Goal: Entertainment & Leisure: Browse casually

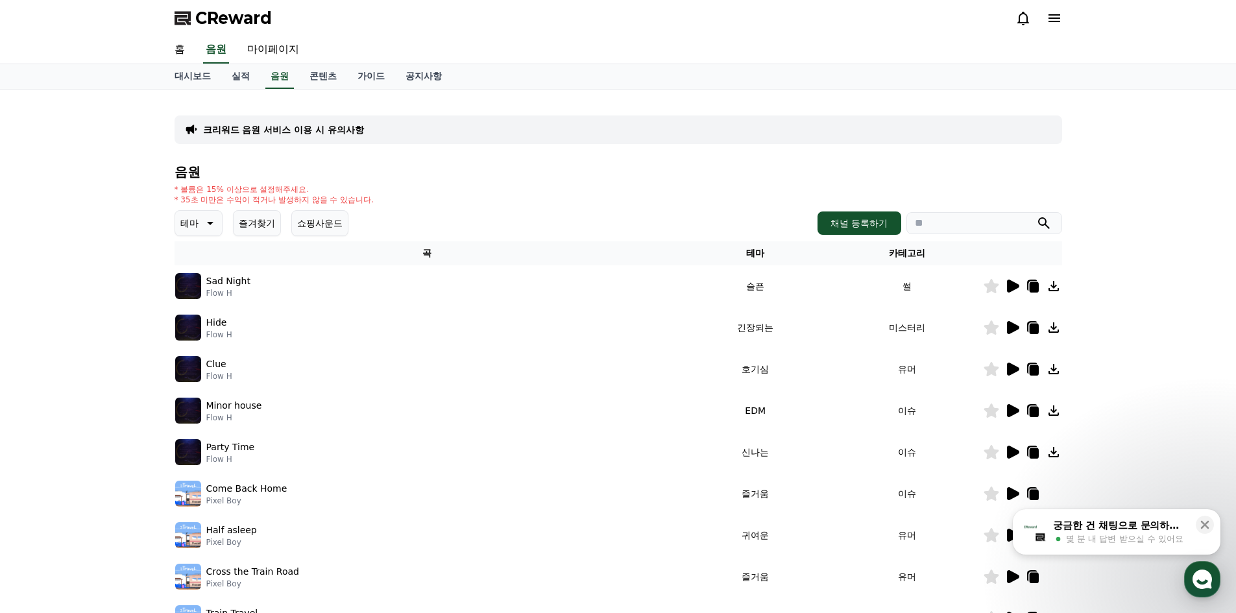
click at [267, 217] on button "즐겨찾기" at bounding box center [257, 223] width 48 height 26
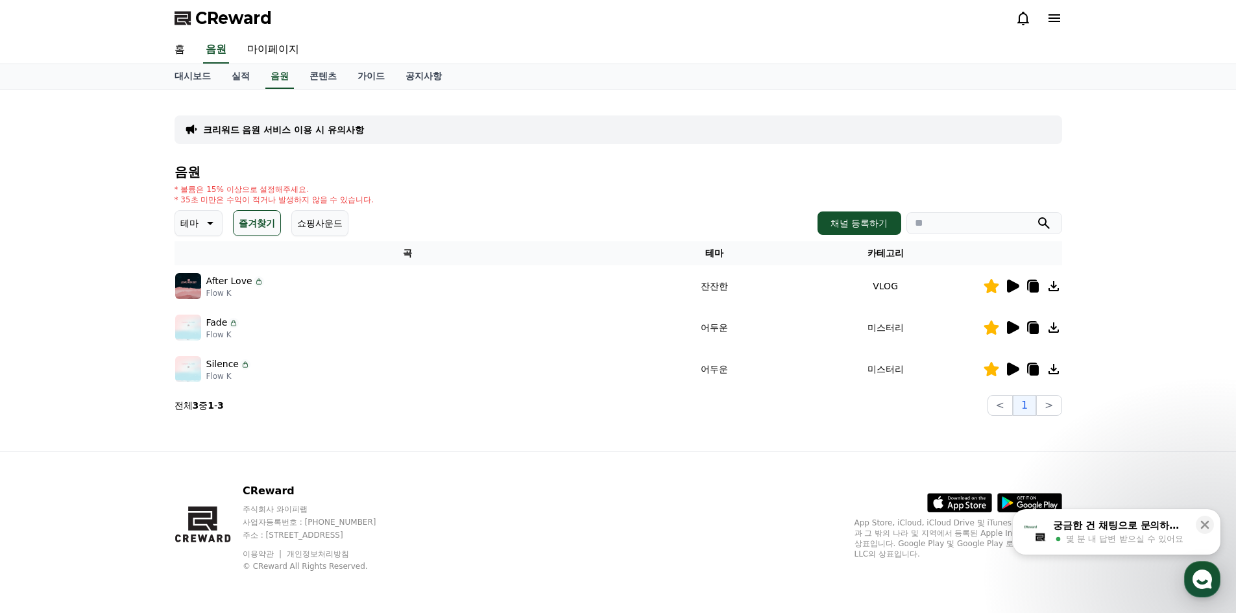
click at [1056, 286] on icon at bounding box center [1054, 286] width 10 height 10
click at [1015, 328] on icon at bounding box center [1013, 327] width 12 height 13
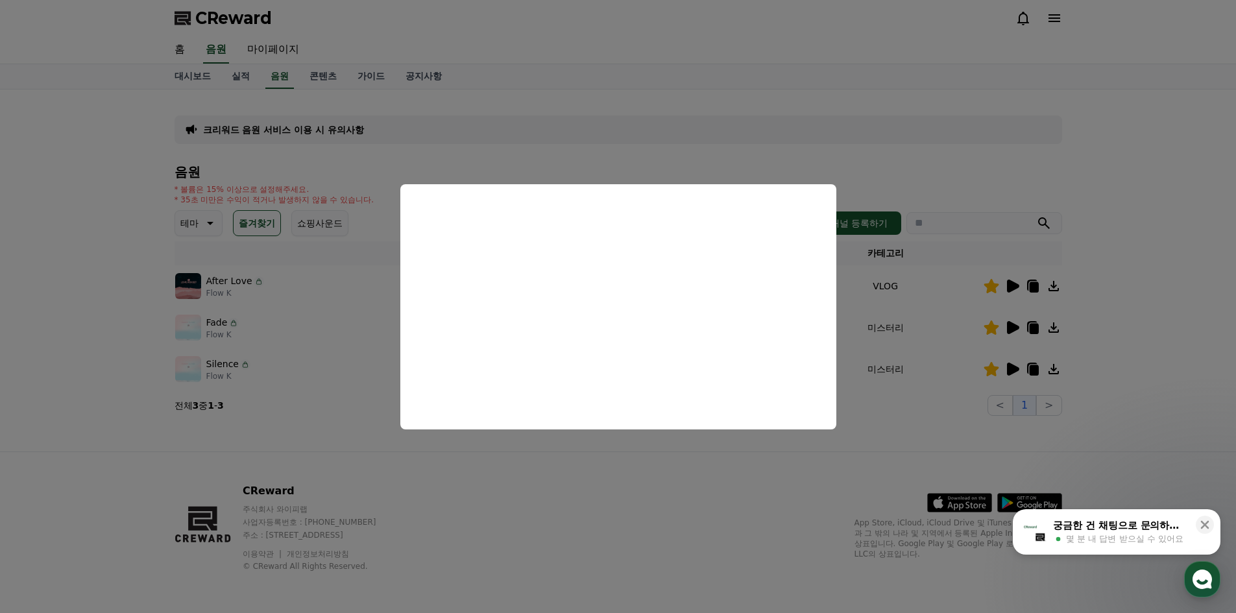
click at [576, 484] on button "close modal" at bounding box center [618, 306] width 1236 height 613
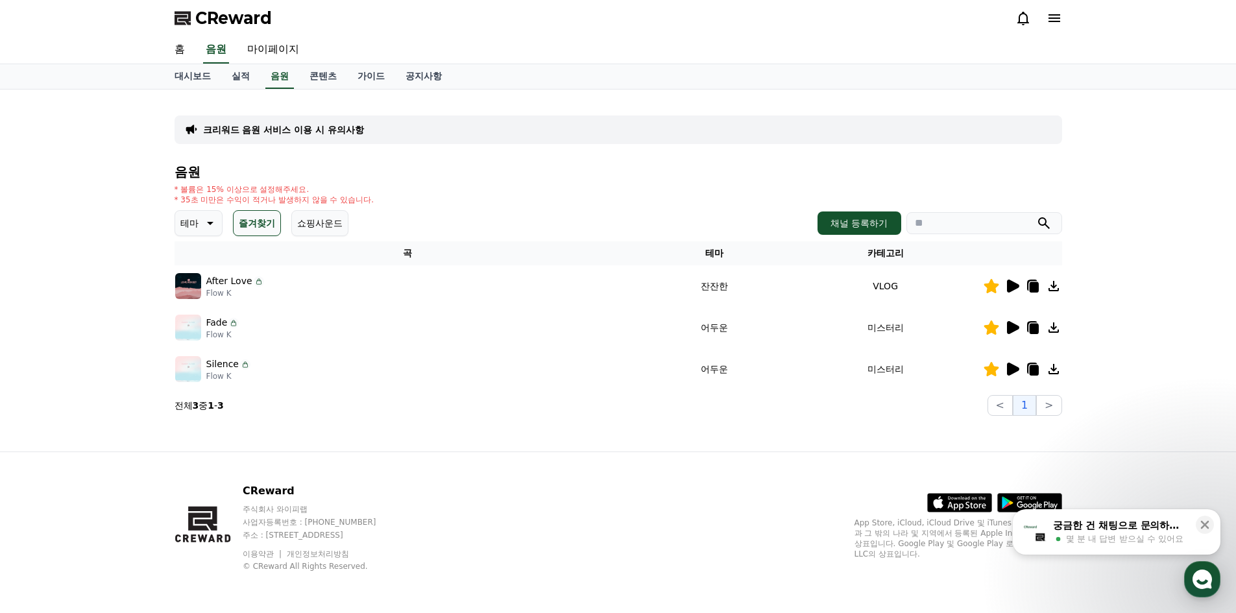
click at [1014, 372] on icon at bounding box center [1013, 369] width 12 height 13
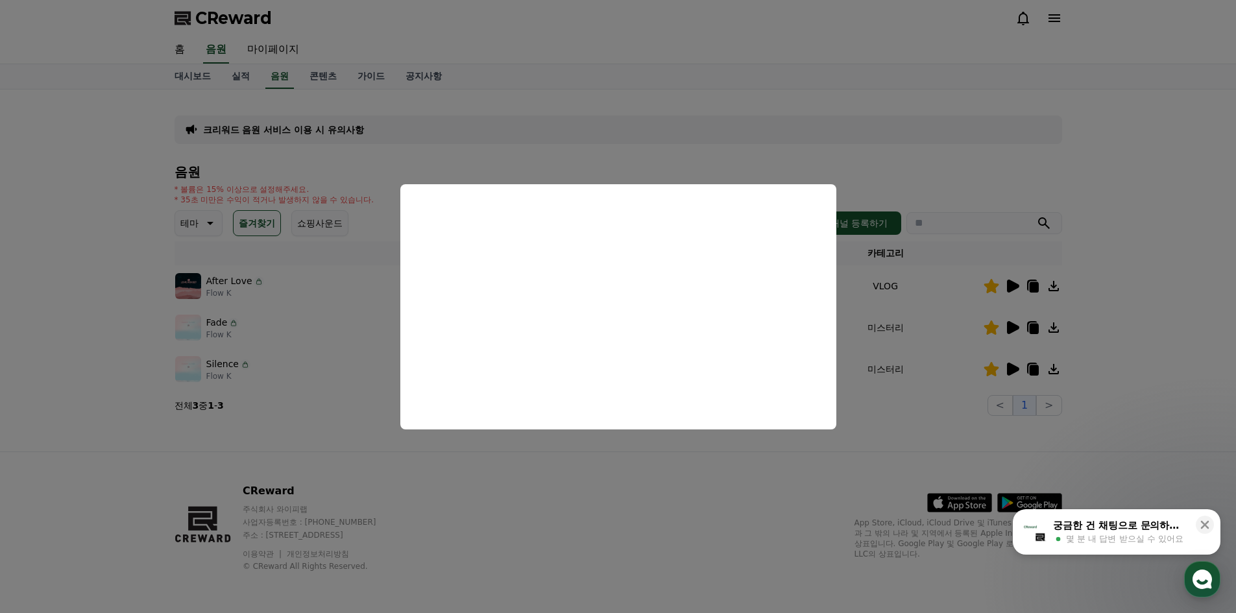
click at [627, 478] on button "close modal" at bounding box center [618, 306] width 1236 height 613
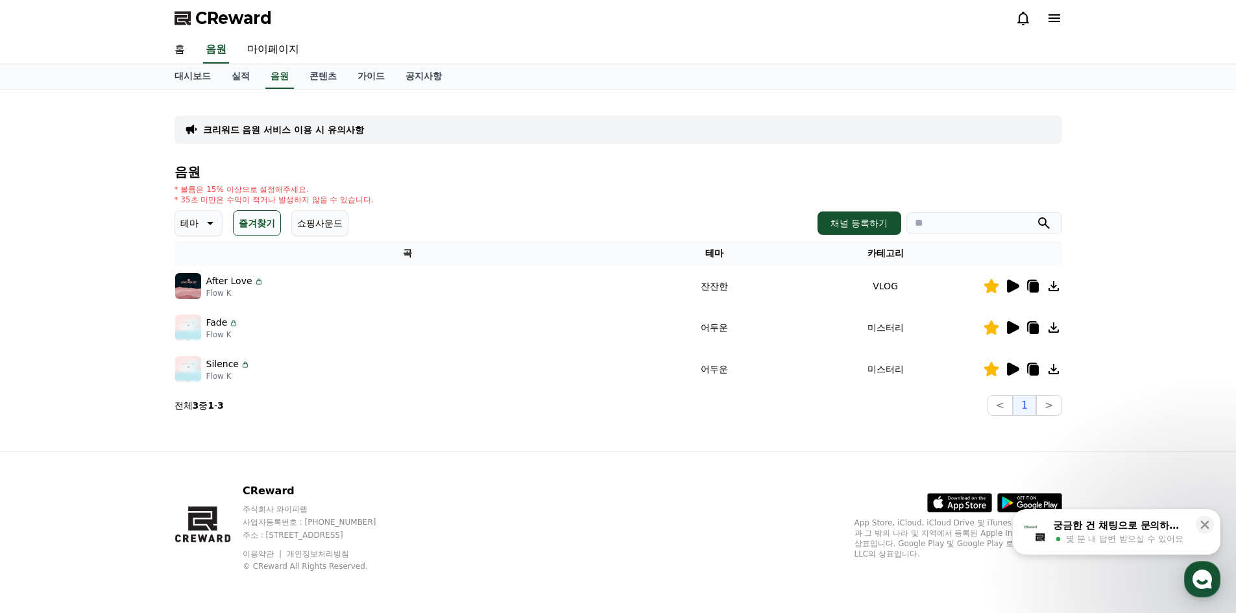
click at [206, 222] on icon at bounding box center [209, 223] width 16 height 16
click at [195, 275] on button "호기심" at bounding box center [196, 270] width 38 height 29
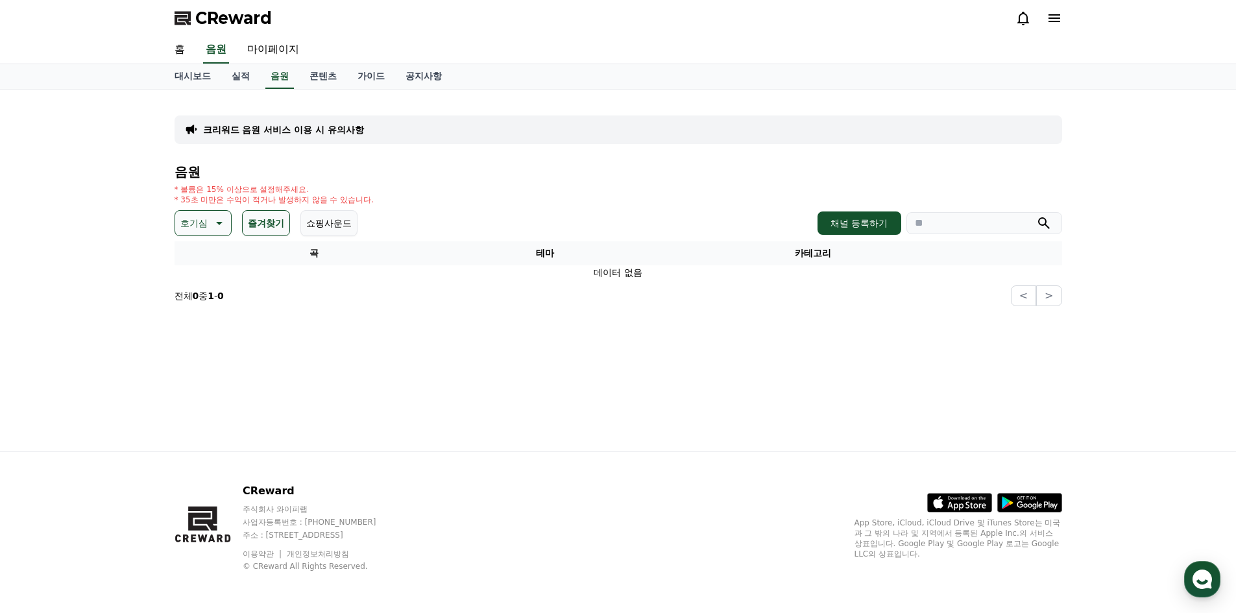
click at [268, 226] on button "즐겨찾기" at bounding box center [266, 223] width 48 height 26
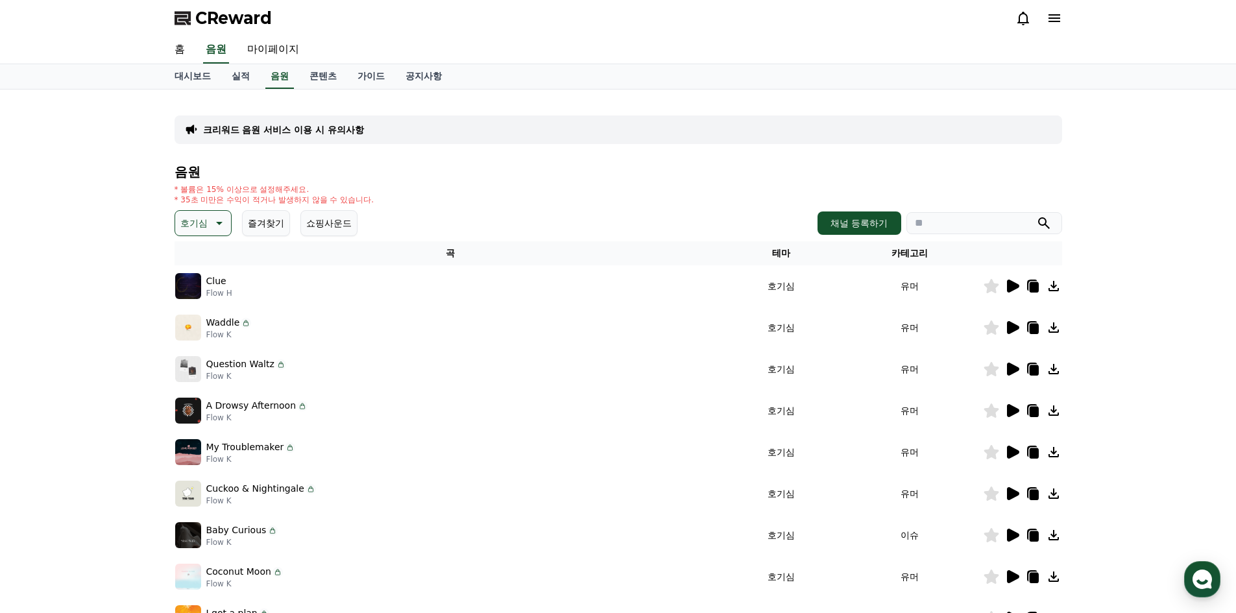
click at [1013, 290] on icon at bounding box center [1013, 286] width 12 height 13
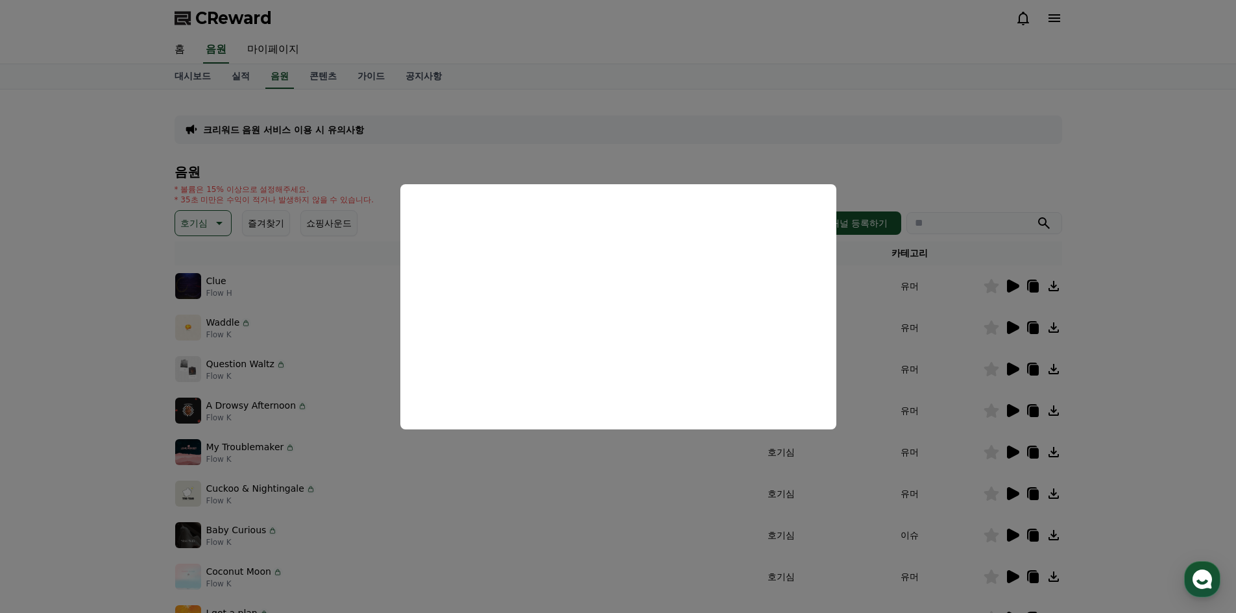
drag, startPoint x: 639, startPoint y: 482, endPoint x: 657, endPoint y: 474, distance: 19.5
click at [639, 482] on button "close modal" at bounding box center [618, 306] width 1236 height 613
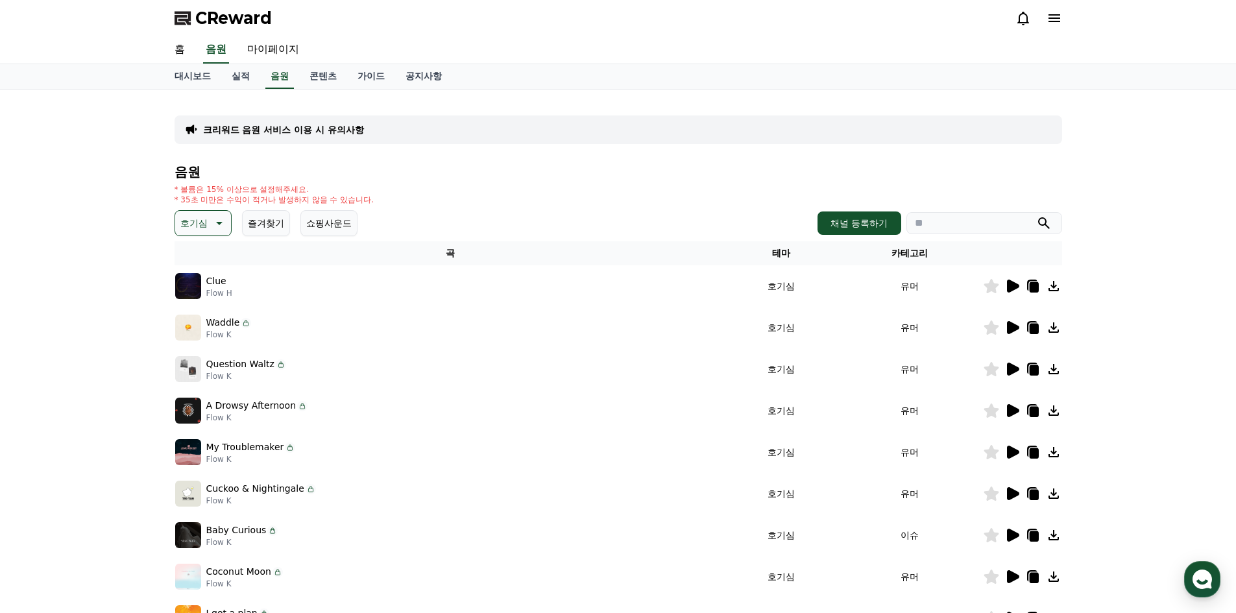
click at [1005, 330] on icon at bounding box center [1013, 328] width 16 height 16
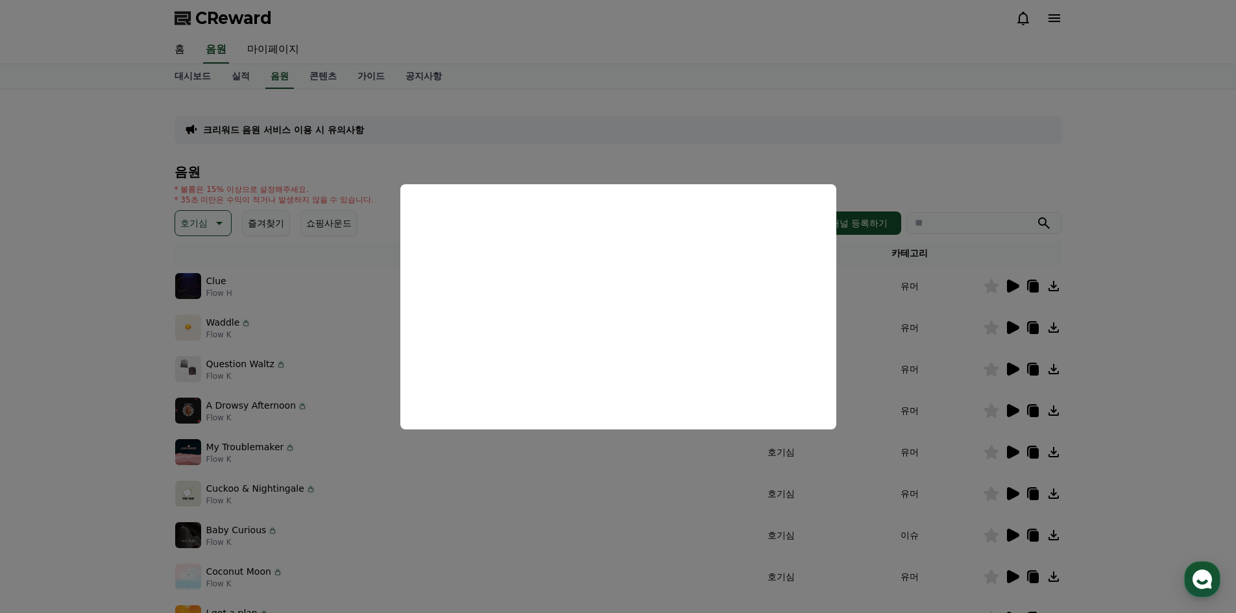
click at [612, 475] on button "close modal" at bounding box center [618, 306] width 1236 height 613
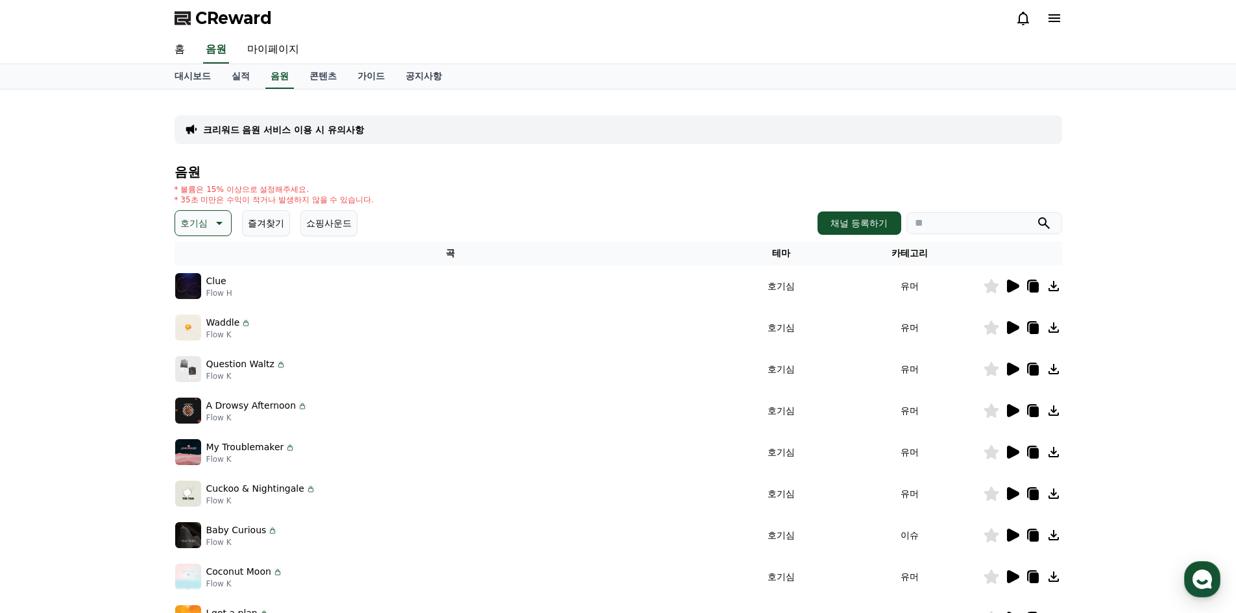
click at [991, 329] on icon at bounding box center [991, 328] width 15 height 14
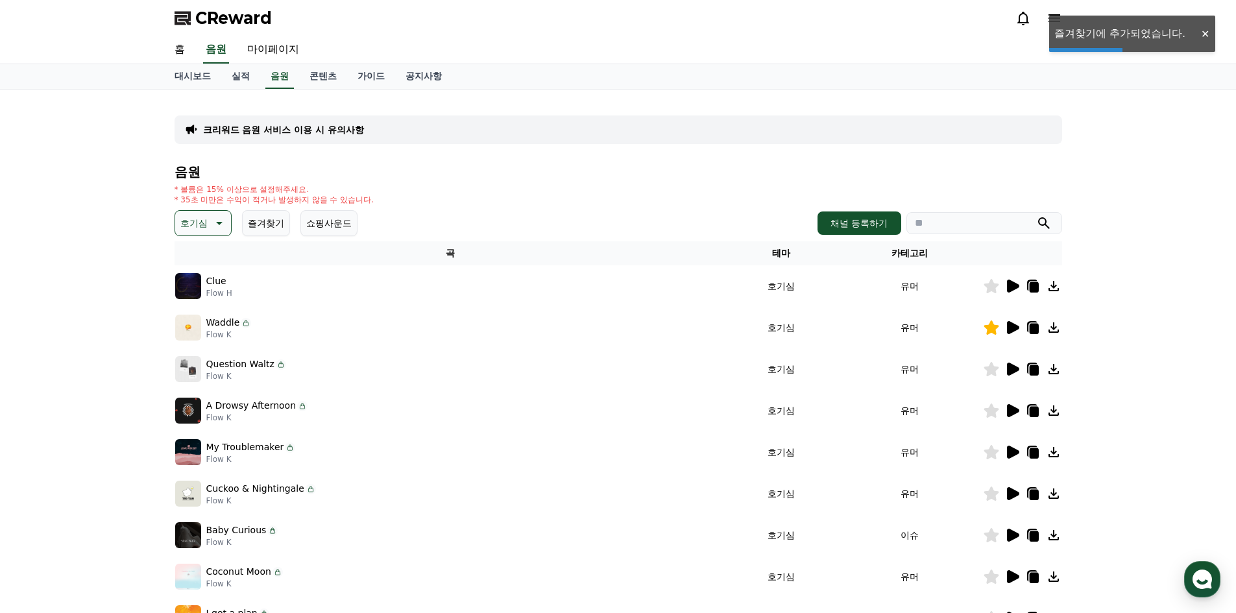
click at [1016, 366] on icon at bounding box center [1013, 369] width 16 height 16
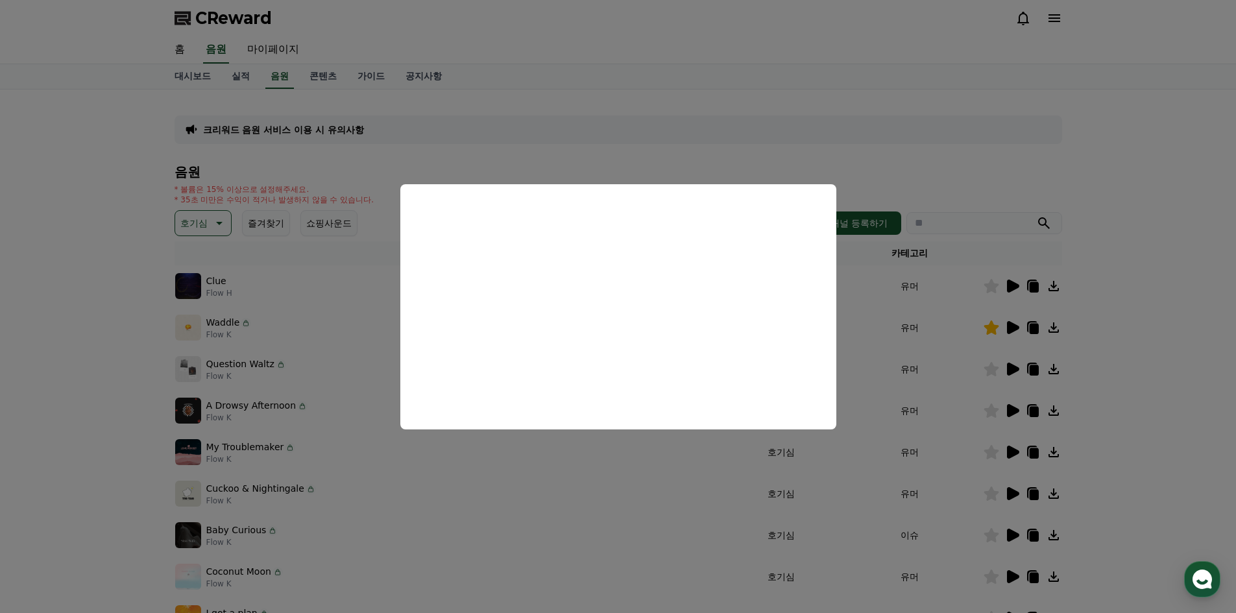
click at [639, 539] on button "close modal" at bounding box center [618, 306] width 1236 height 613
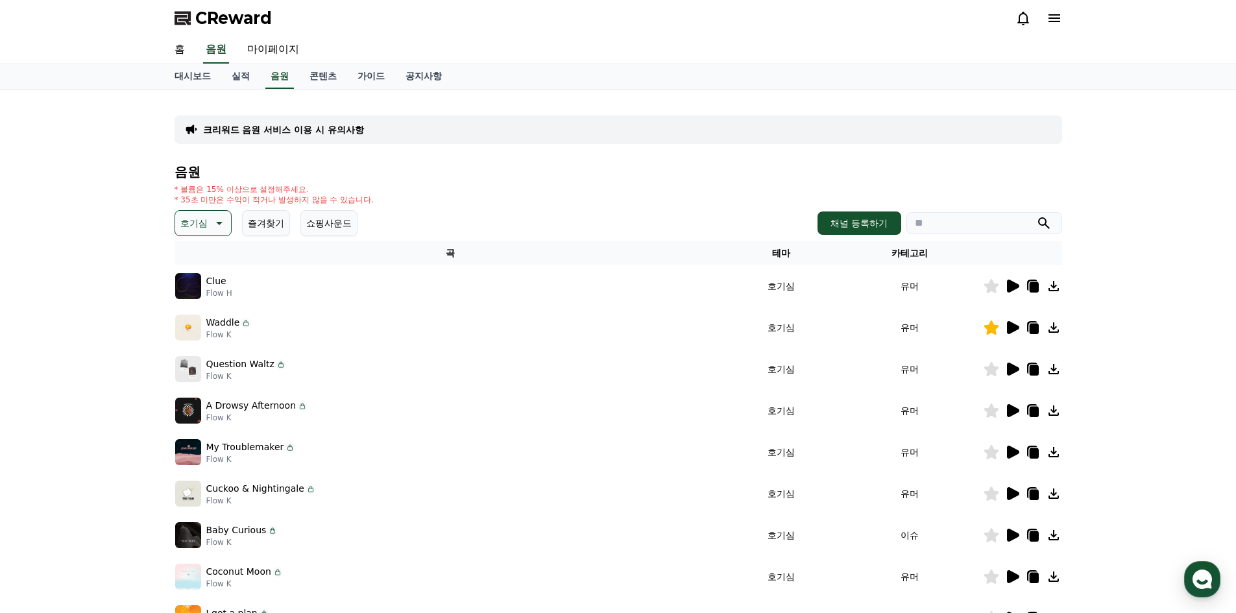
click at [1011, 413] on icon at bounding box center [1013, 410] width 12 height 13
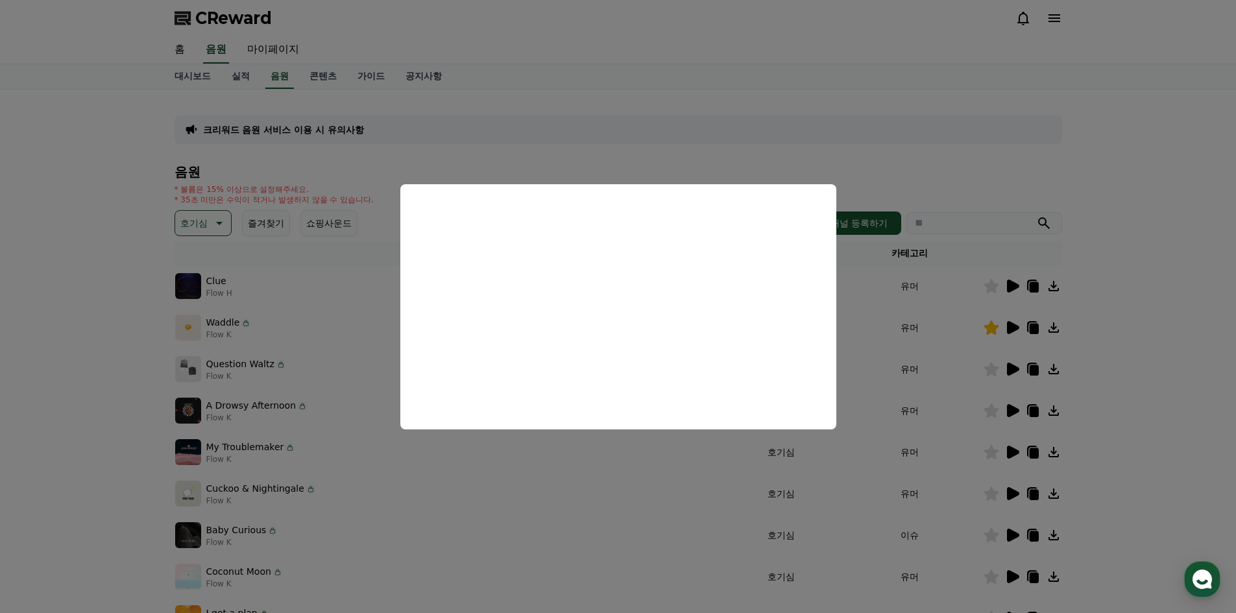
click at [592, 483] on button "close modal" at bounding box center [618, 306] width 1236 height 613
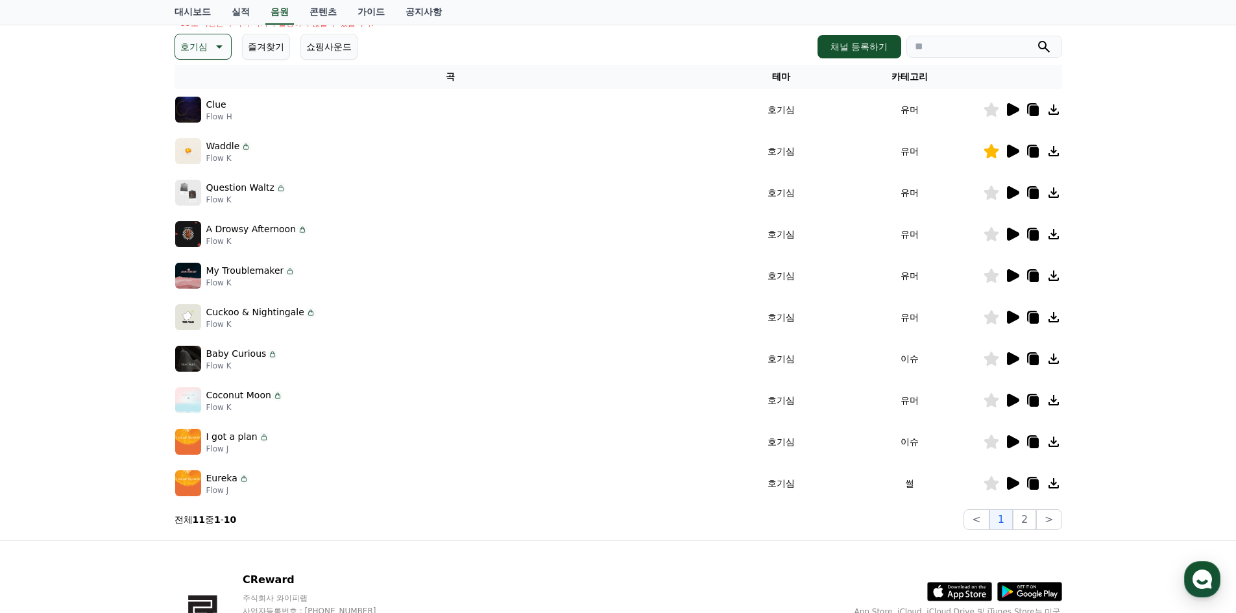
scroll to position [195, 0]
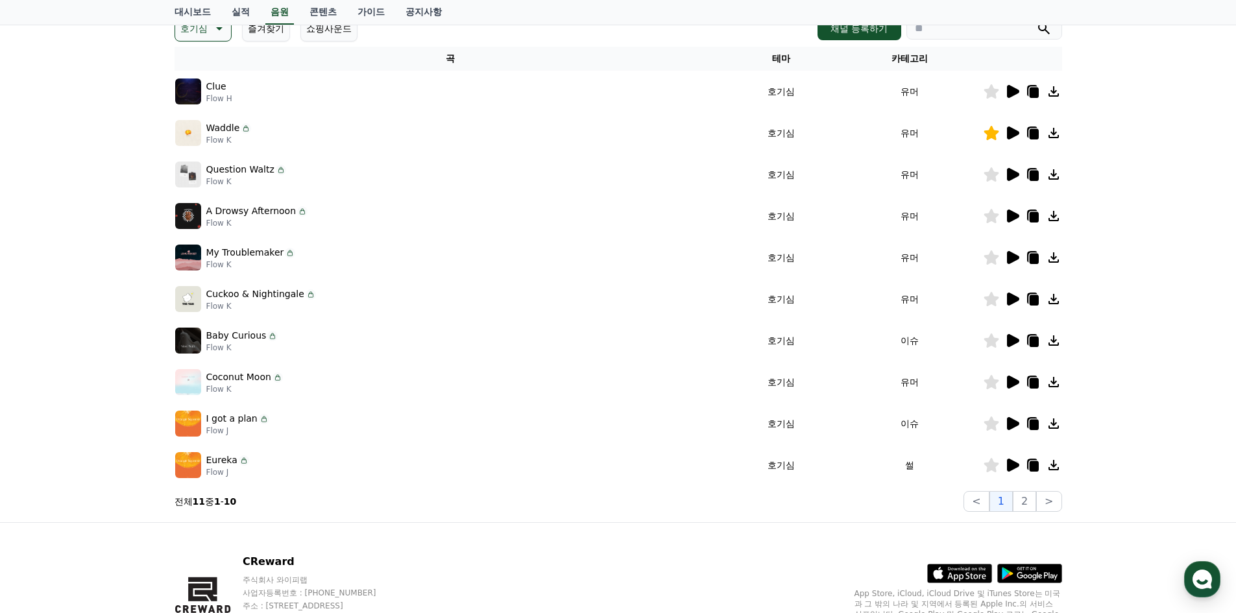
click at [1010, 299] on icon at bounding box center [1013, 299] width 12 height 13
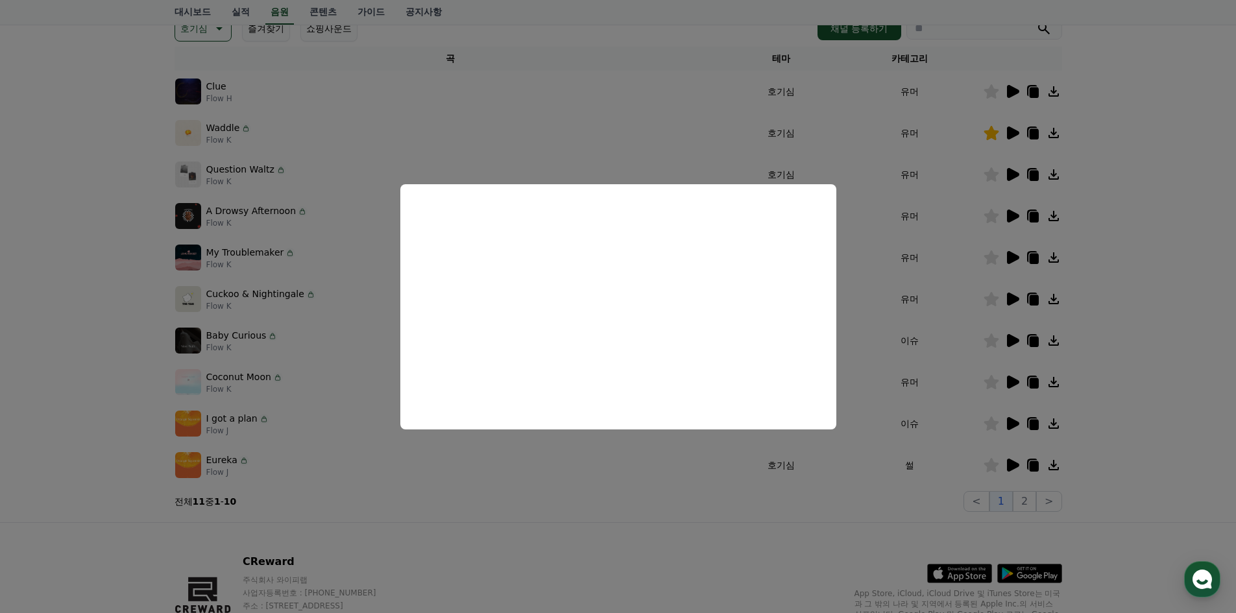
click at [654, 478] on button "close modal" at bounding box center [618, 306] width 1236 height 613
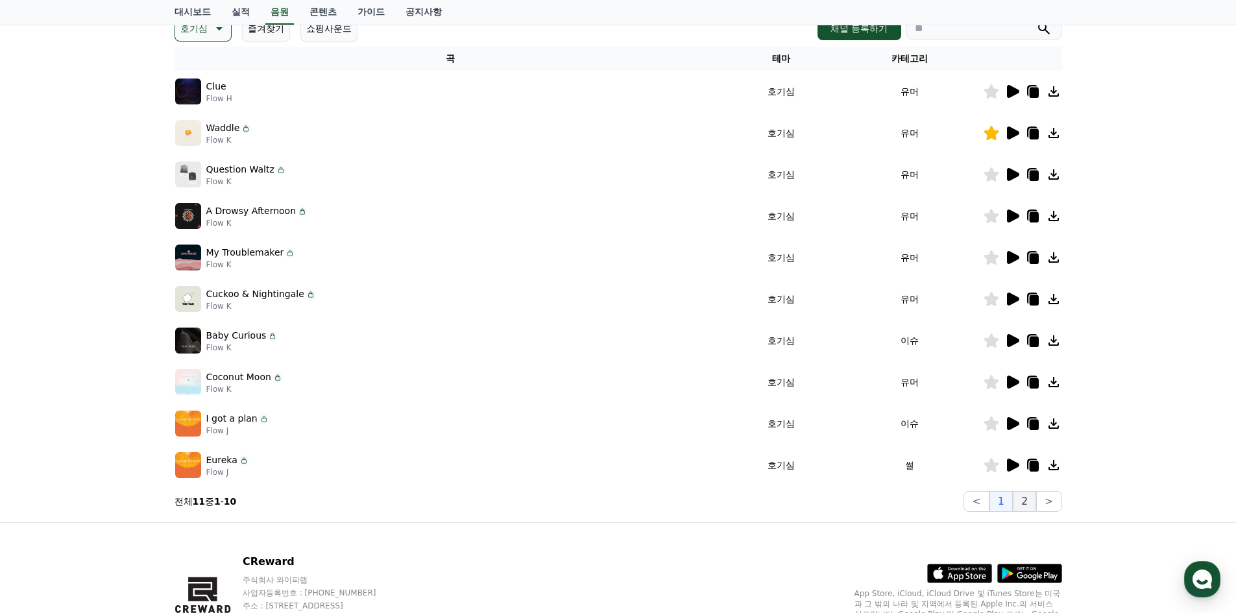
click at [1029, 501] on button "2" at bounding box center [1024, 501] width 23 height 21
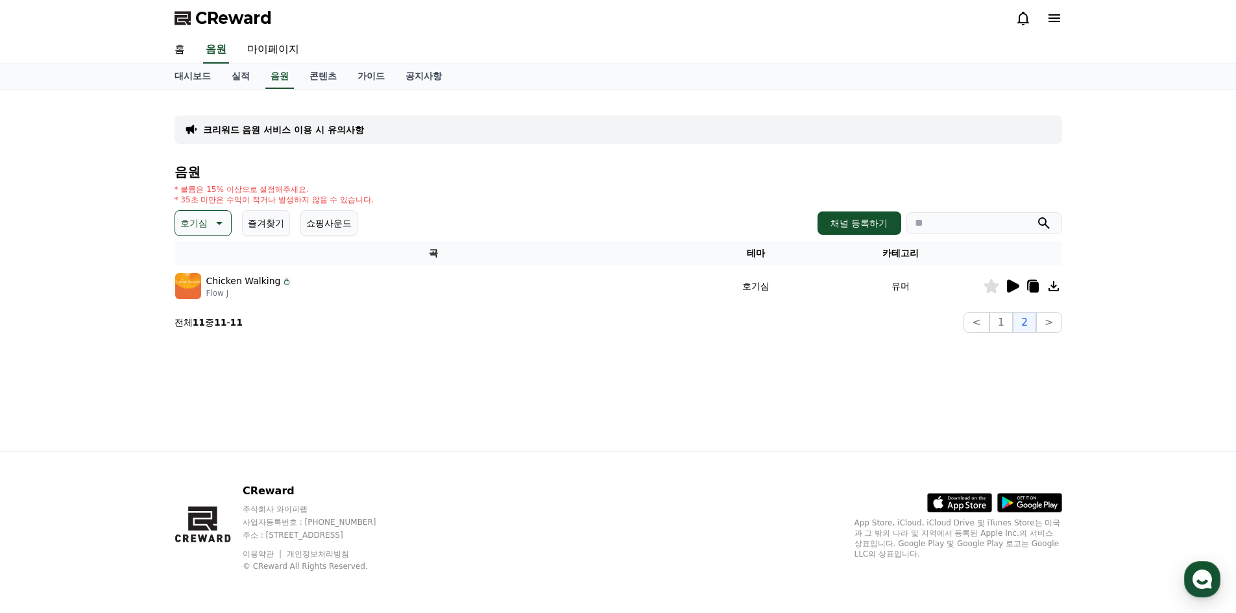
click at [1010, 286] on icon at bounding box center [1013, 286] width 12 height 13
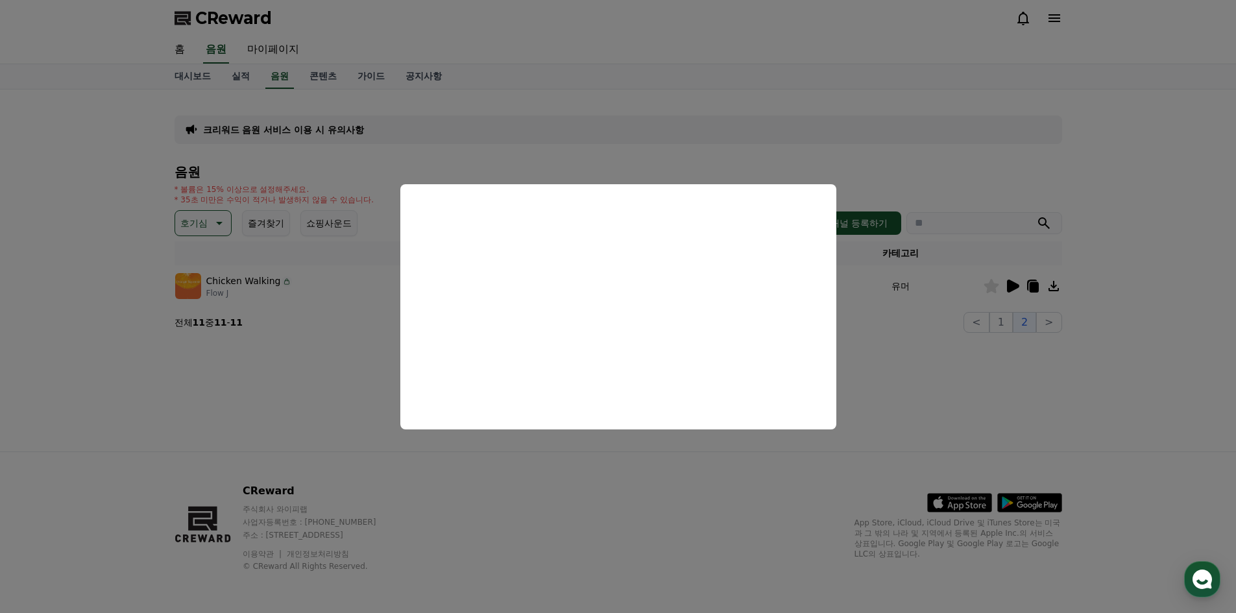
drag, startPoint x: 595, startPoint y: 483, endPoint x: 735, endPoint y: 478, distance: 139.6
click at [595, 483] on button "close modal" at bounding box center [618, 306] width 1236 height 613
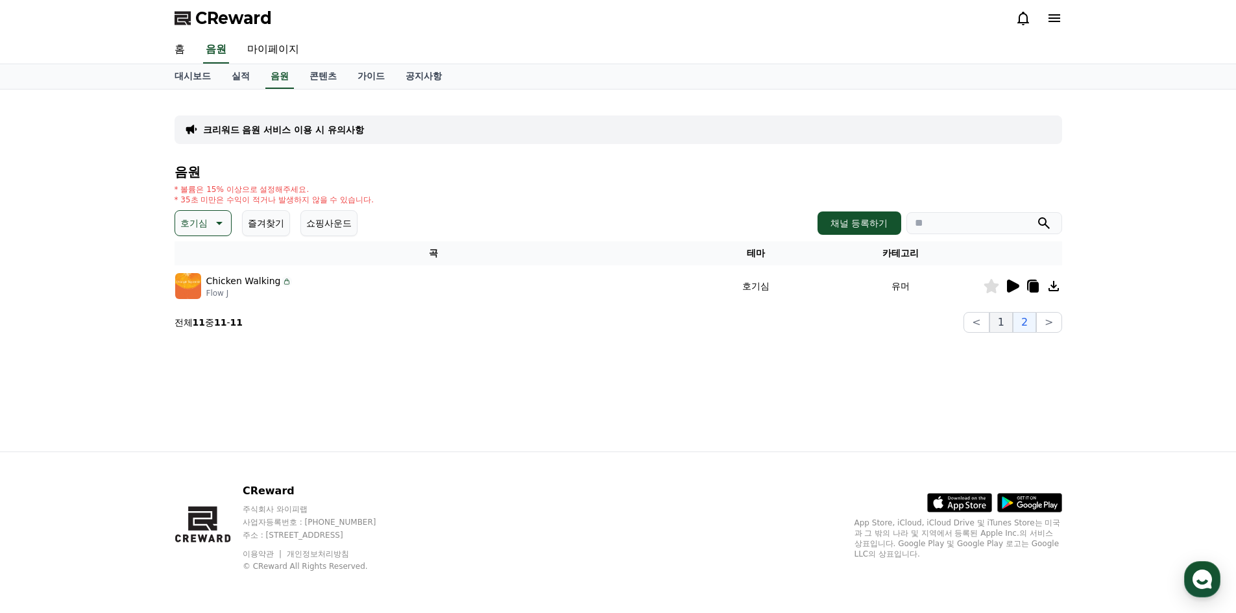
click at [1008, 323] on button "1" at bounding box center [1001, 322] width 23 height 21
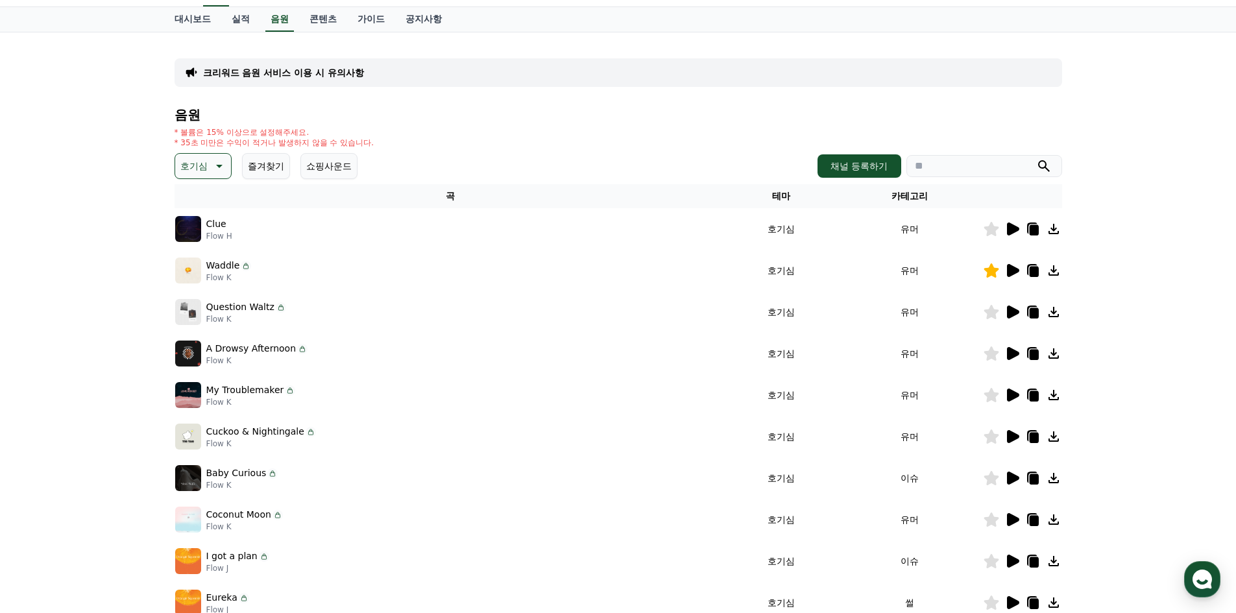
scroll to position [265, 0]
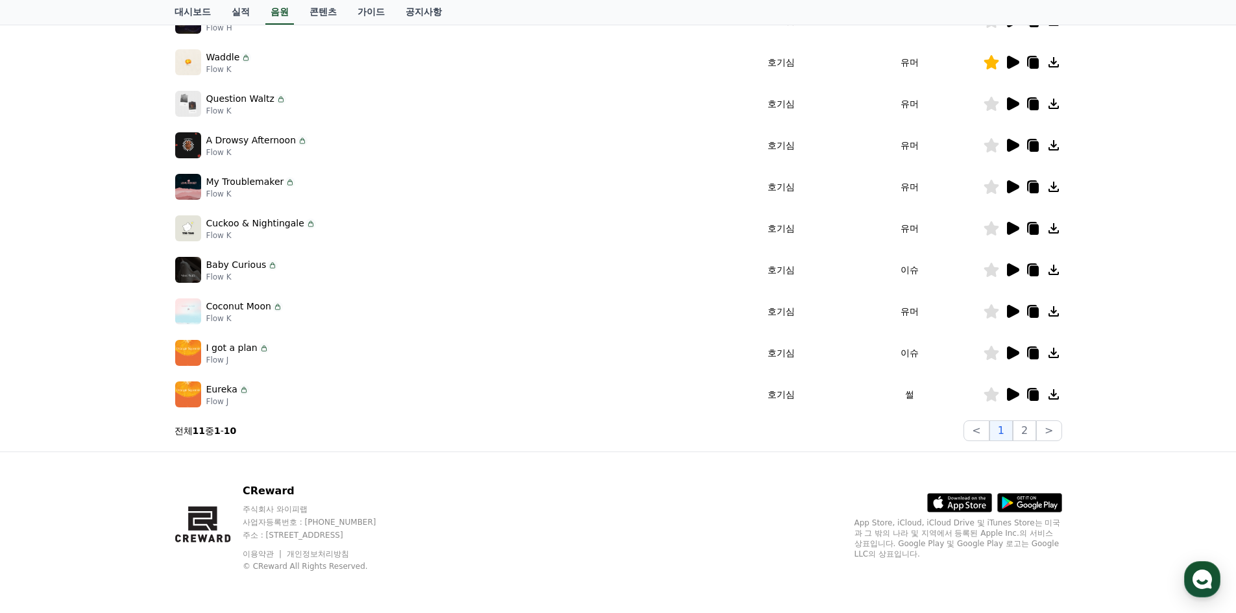
click at [1012, 397] on icon at bounding box center [1013, 394] width 12 height 13
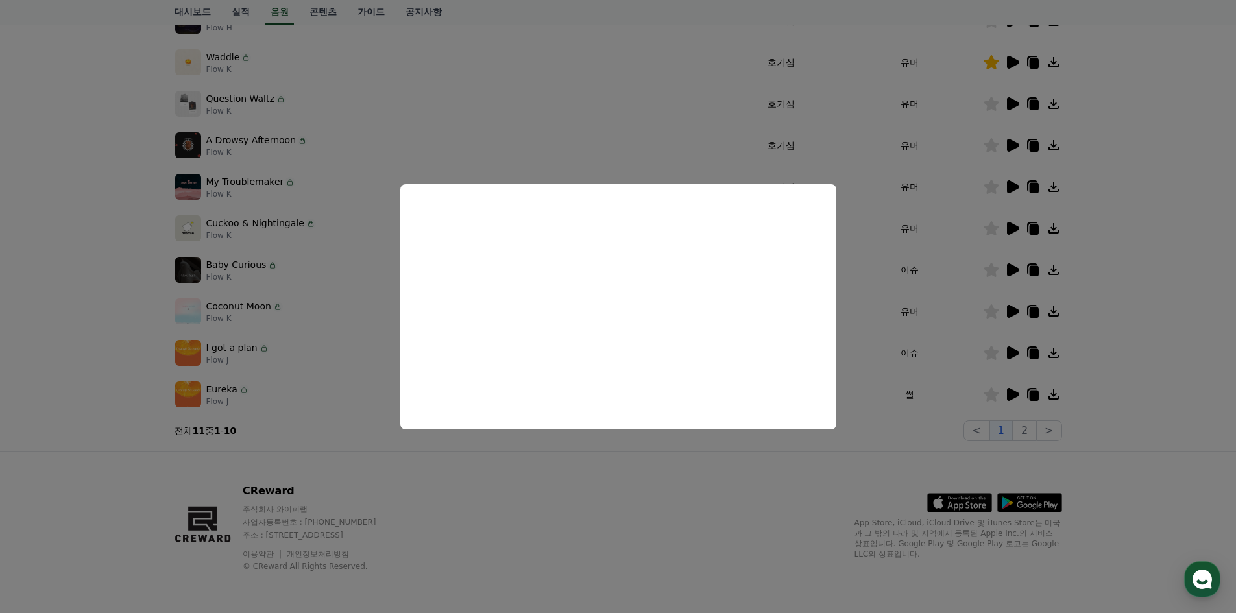
click at [1016, 362] on button "close modal" at bounding box center [618, 306] width 1236 height 613
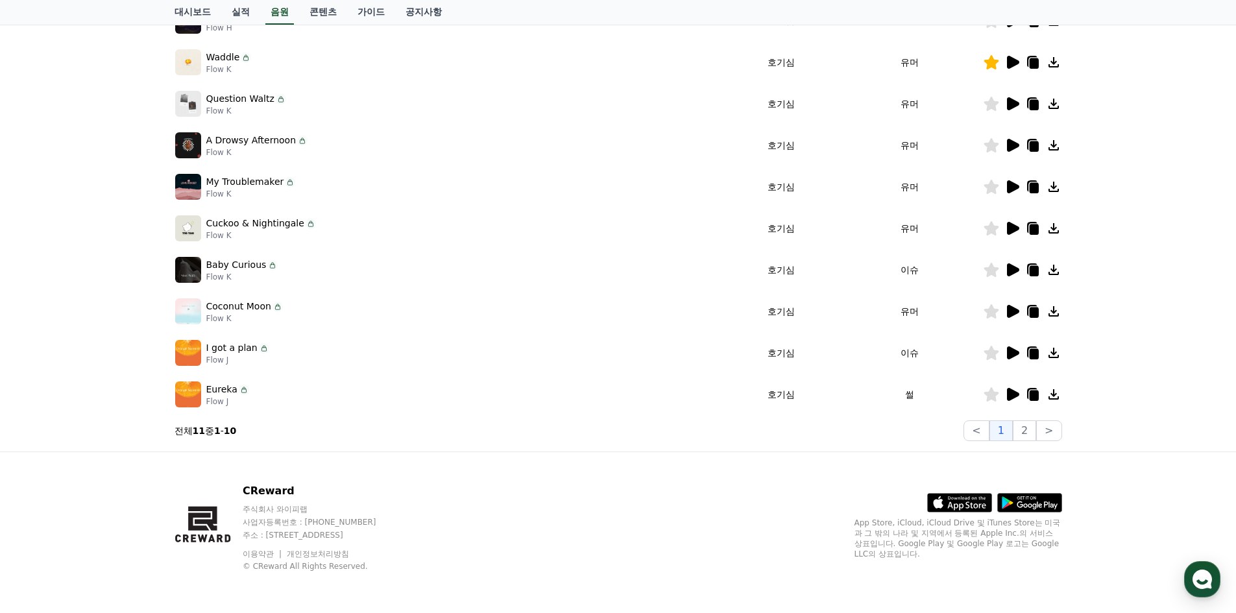
click at [1011, 352] on icon at bounding box center [1013, 353] width 12 height 13
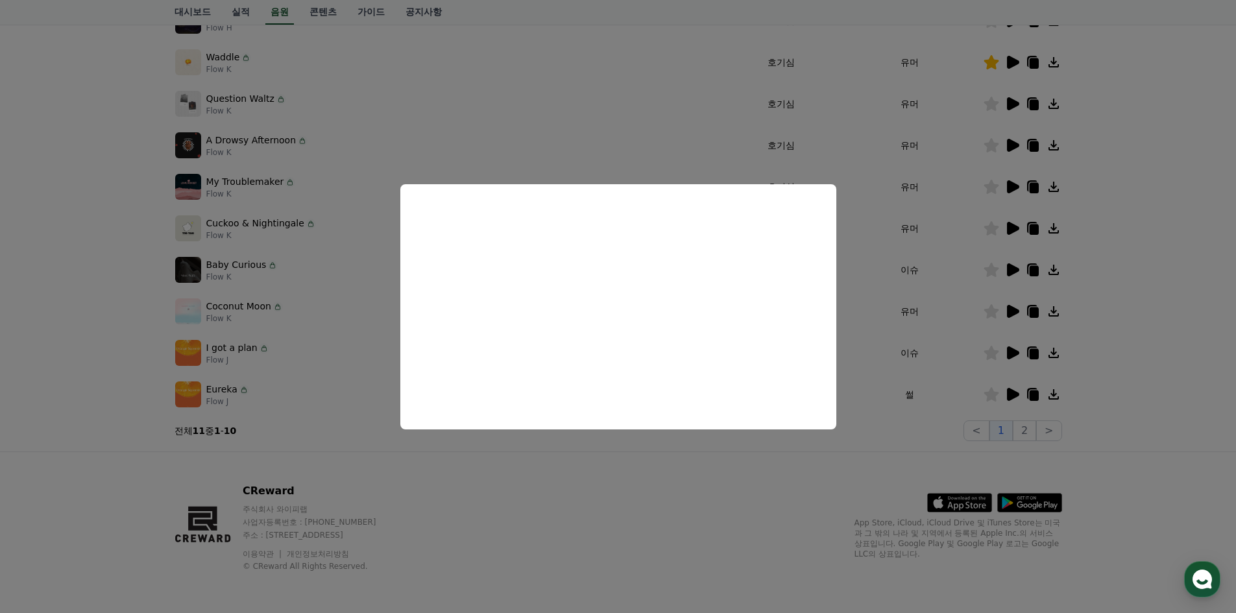
drag, startPoint x: 642, startPoint y: 489, endPoint x: 702, endPoint y: 486, distance: 60.4
click at [642, 491] on button "close modal" at bounding box center [618, 306] width 1236 height 613
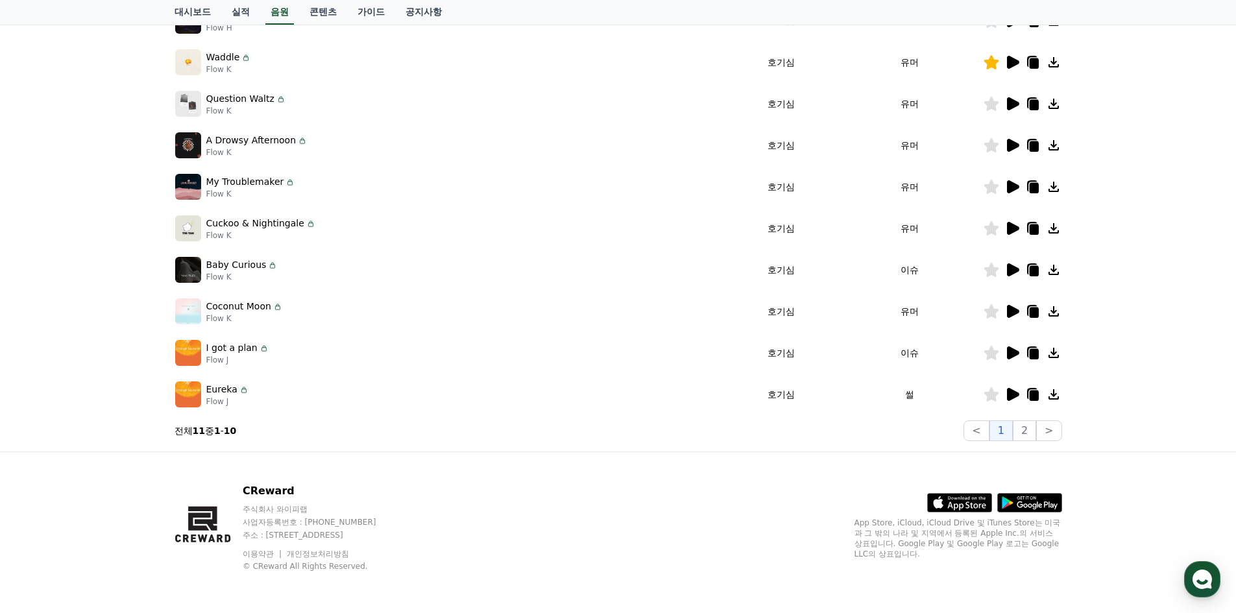
click at [994, 358] on icon at bounding box center [991, 353] width 15 height 14
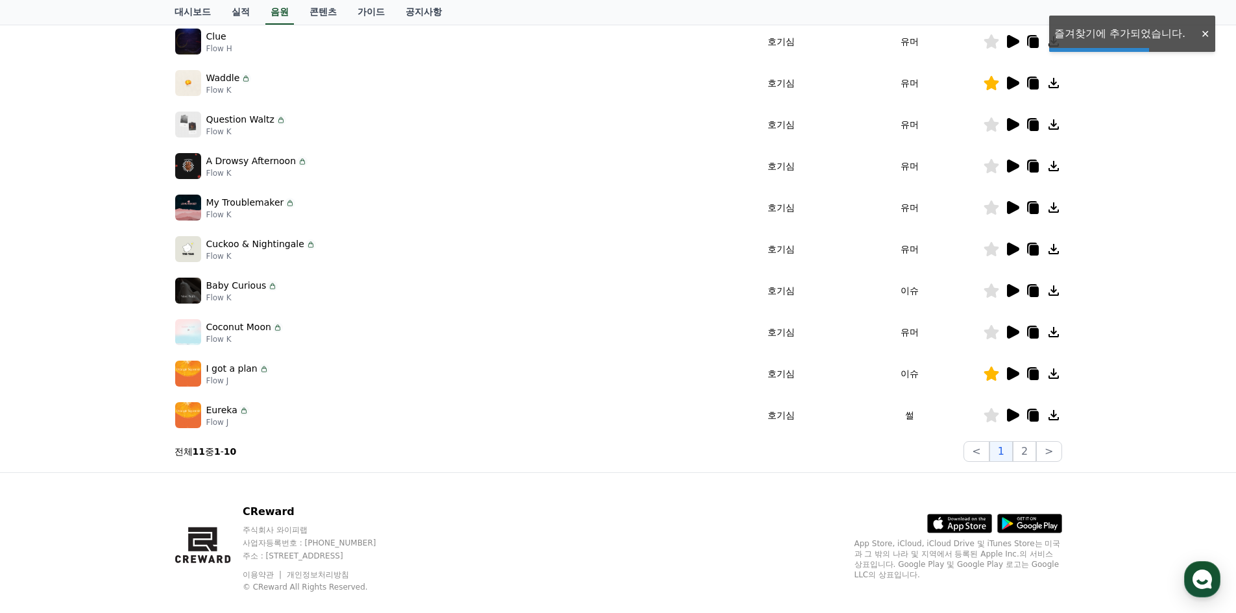
scroll to position [6, 0]
